Goal: Transaction & Acquisition: Purchase product/service

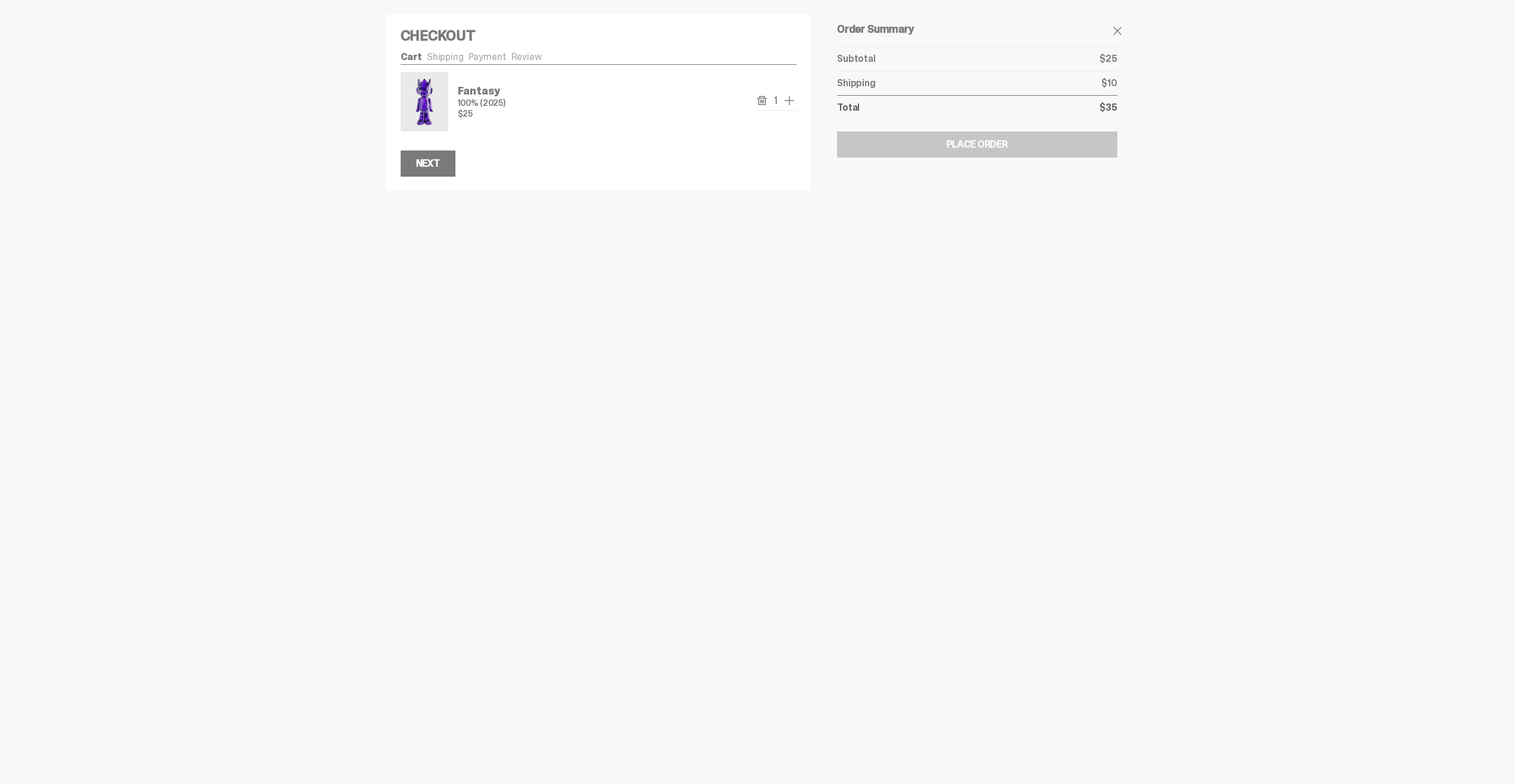
click at [792, 102] on span "add one" at bounding box center [789, 100] width 15 height 15
click at [792, 104] on span "add one" at bounding box center [789, 100] width 15 height 15
click at [762, 100] on span "remove one" at bounding box center [758, 100] width 15 height 15
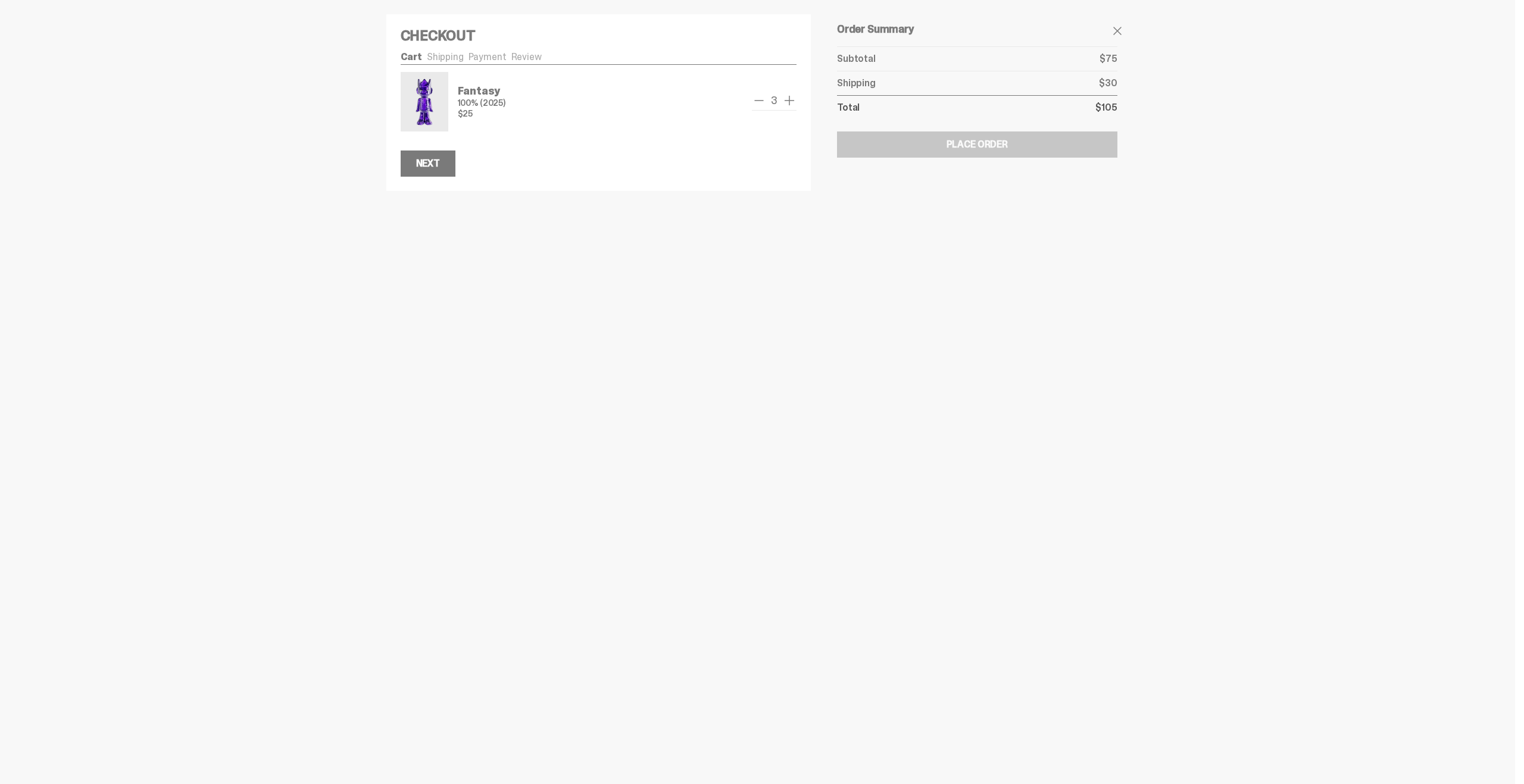
click at [762, 100] on span "remove one" at bounding box center [759, 100] width 15 height 15
click at [423, 160] on div "Next" at bounding box center [427, 163] width 23 height 10
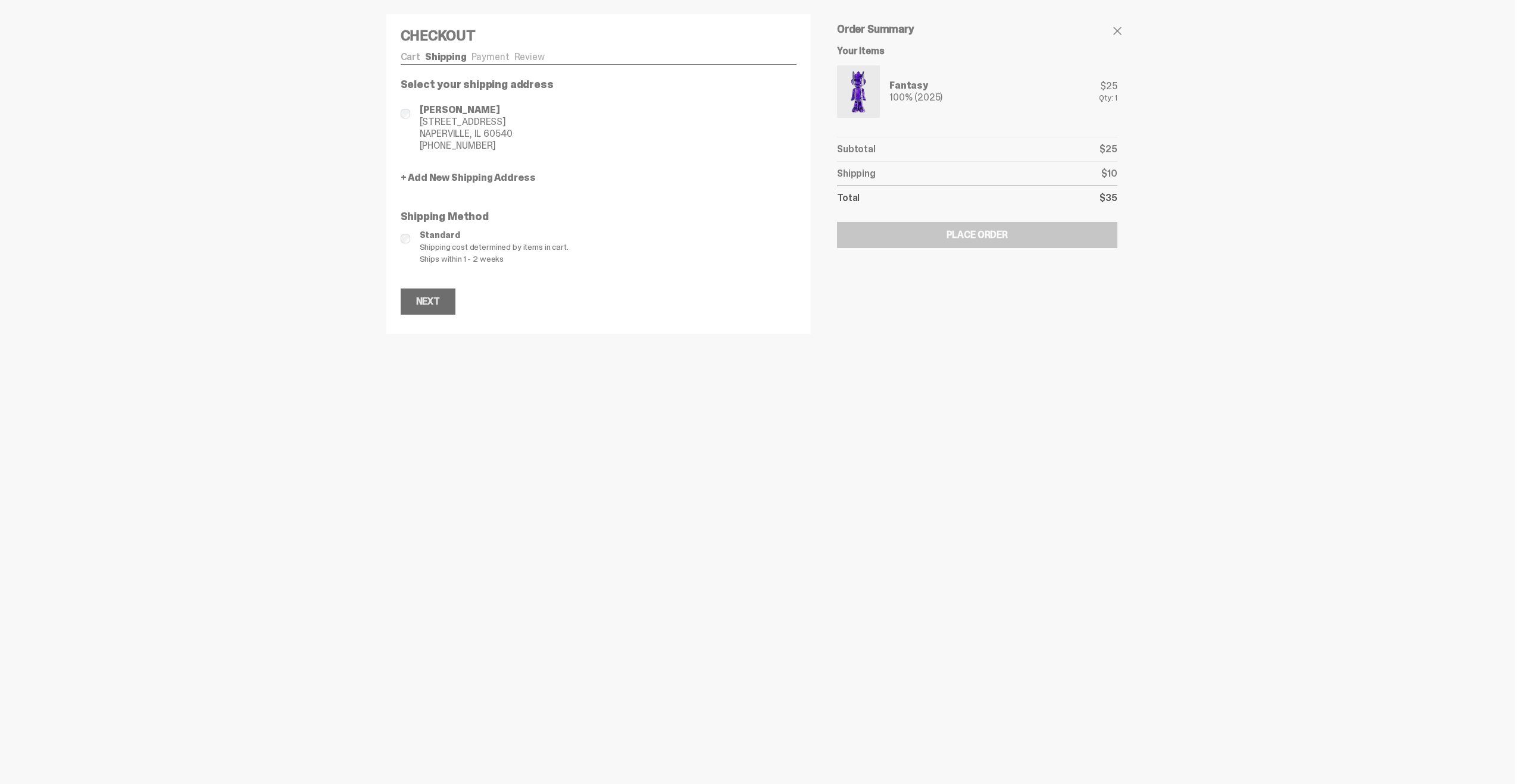
click at [437, 305] on div "Next" at bounding box center [427, 302] width 23 height 10
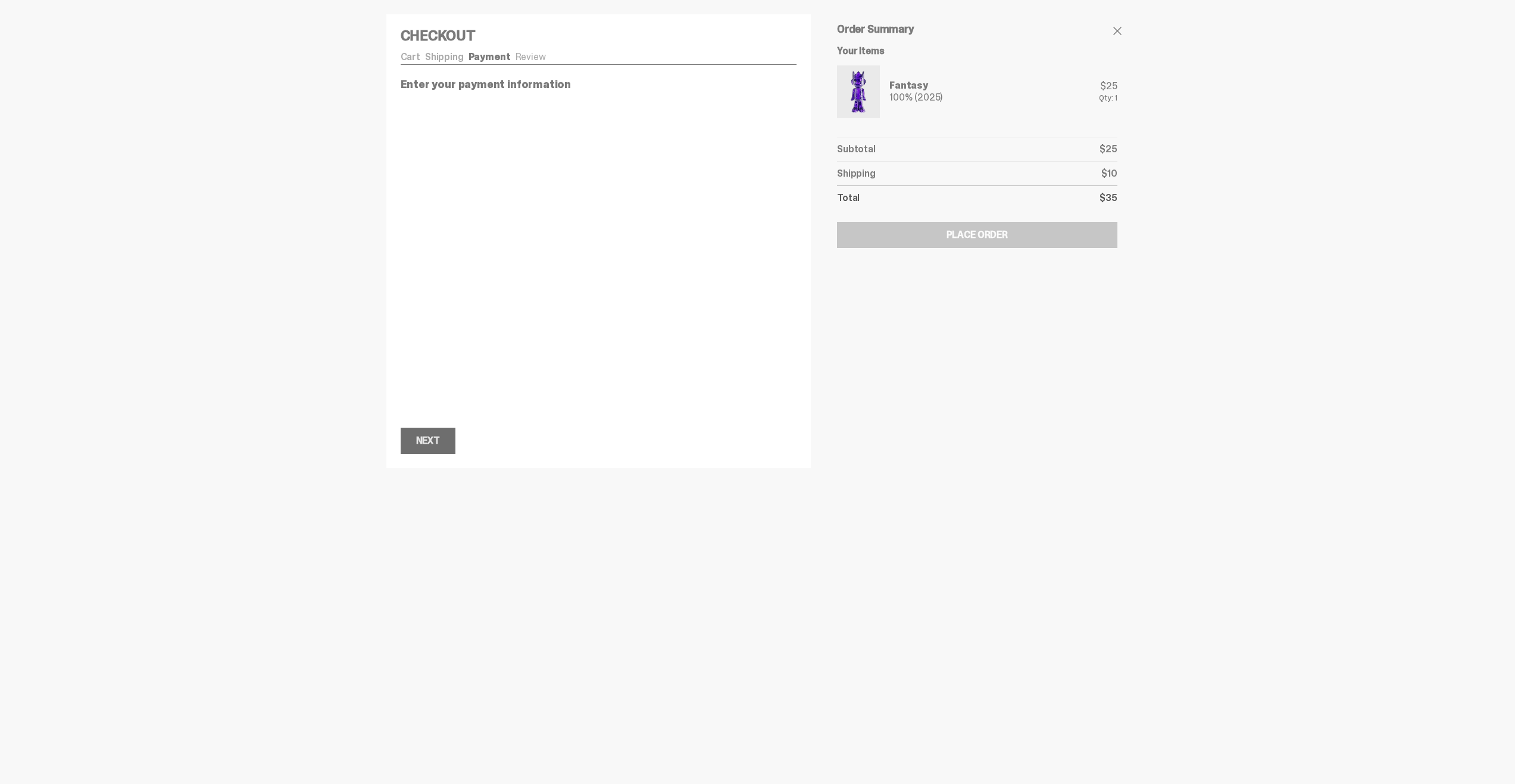
click at [431, 443] on div "Next" at bounding box center [427, 441] width 23 height 10
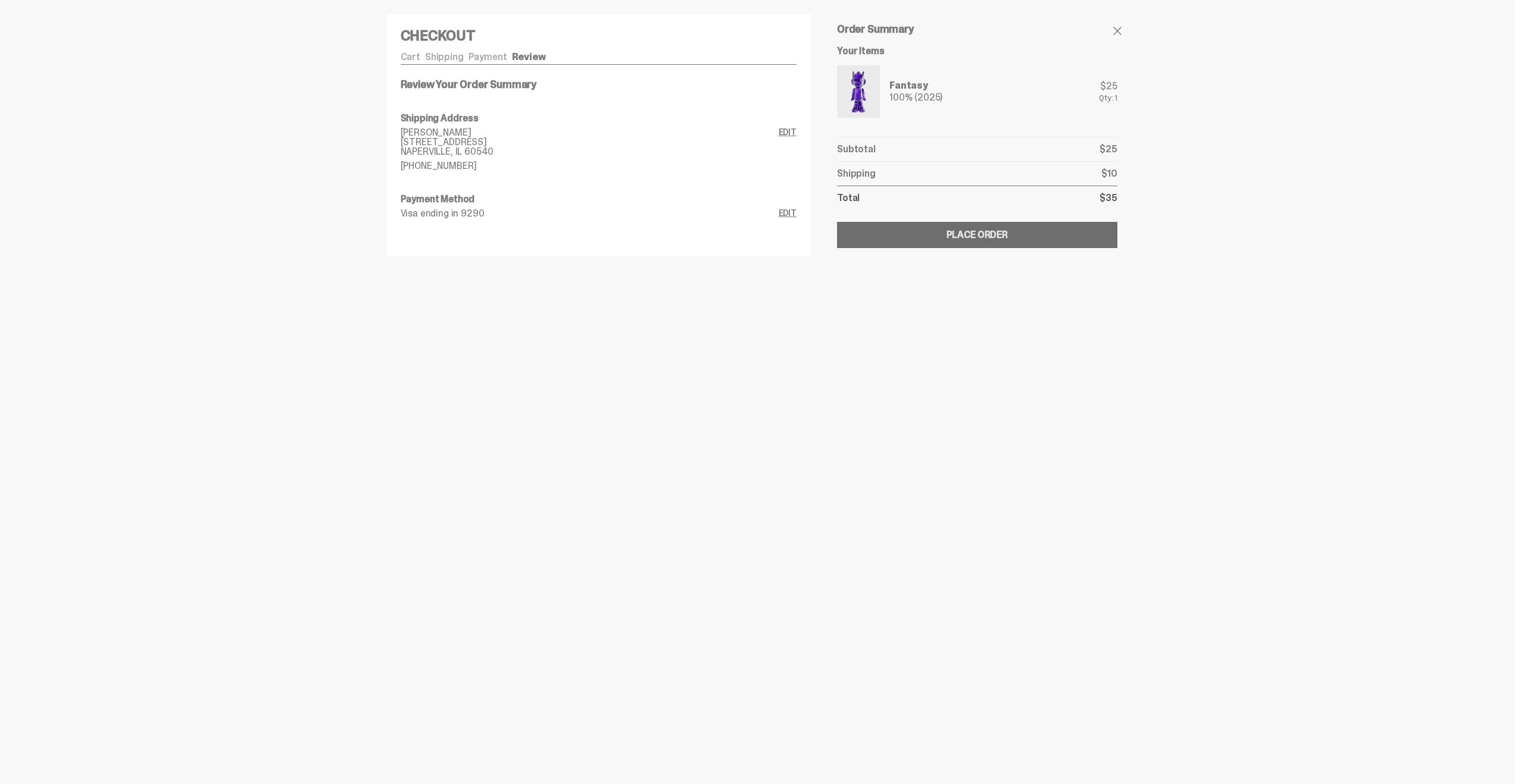
click at [957, 239] on div "Place Order" at bounding box center [977, 235] width 62 height 10
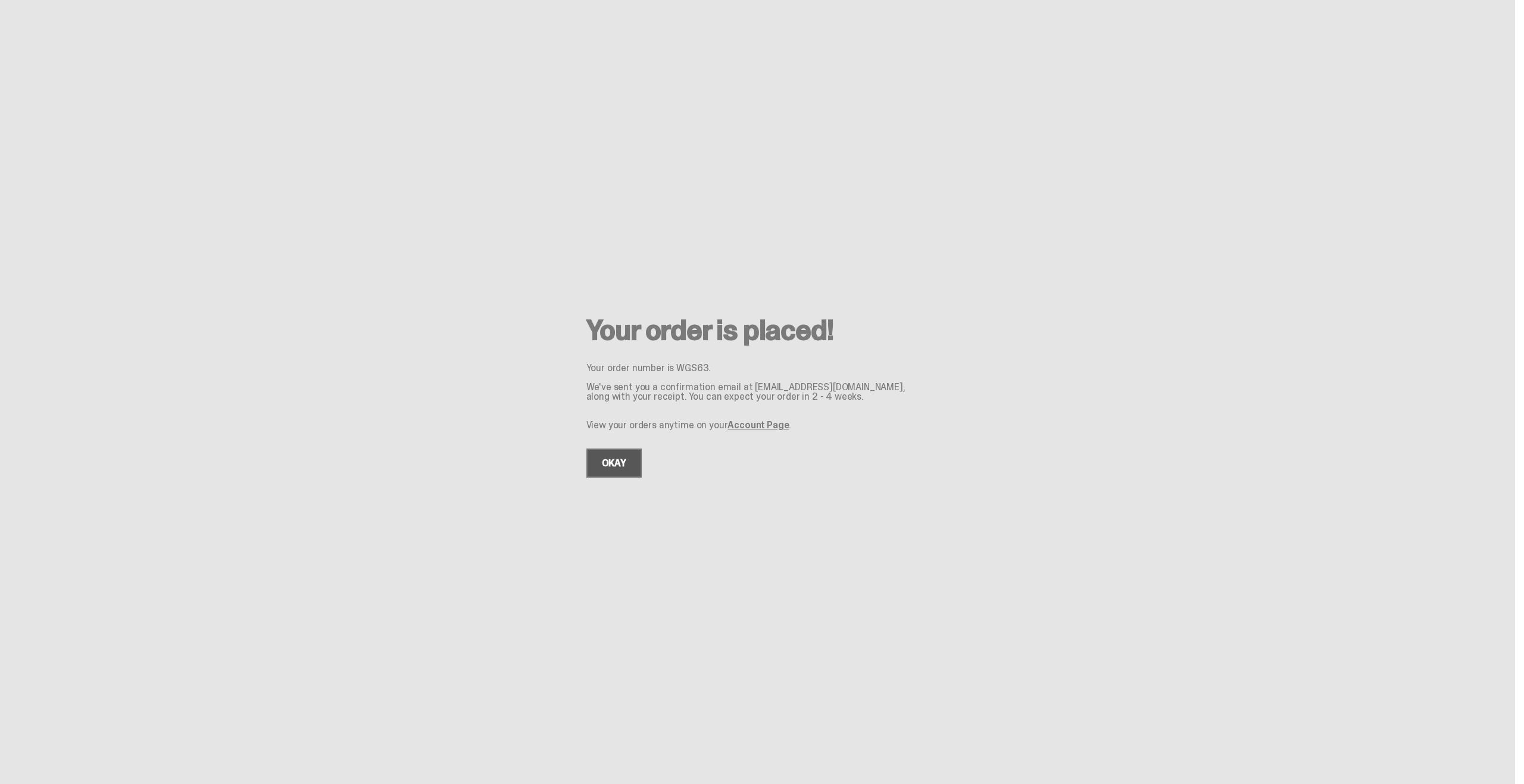
click at [624, 472] on link "OKAY" at bounding box center [613, 464] width 55 height 29
